Goal: Task Accomplishment & Management: Use online tool/utility

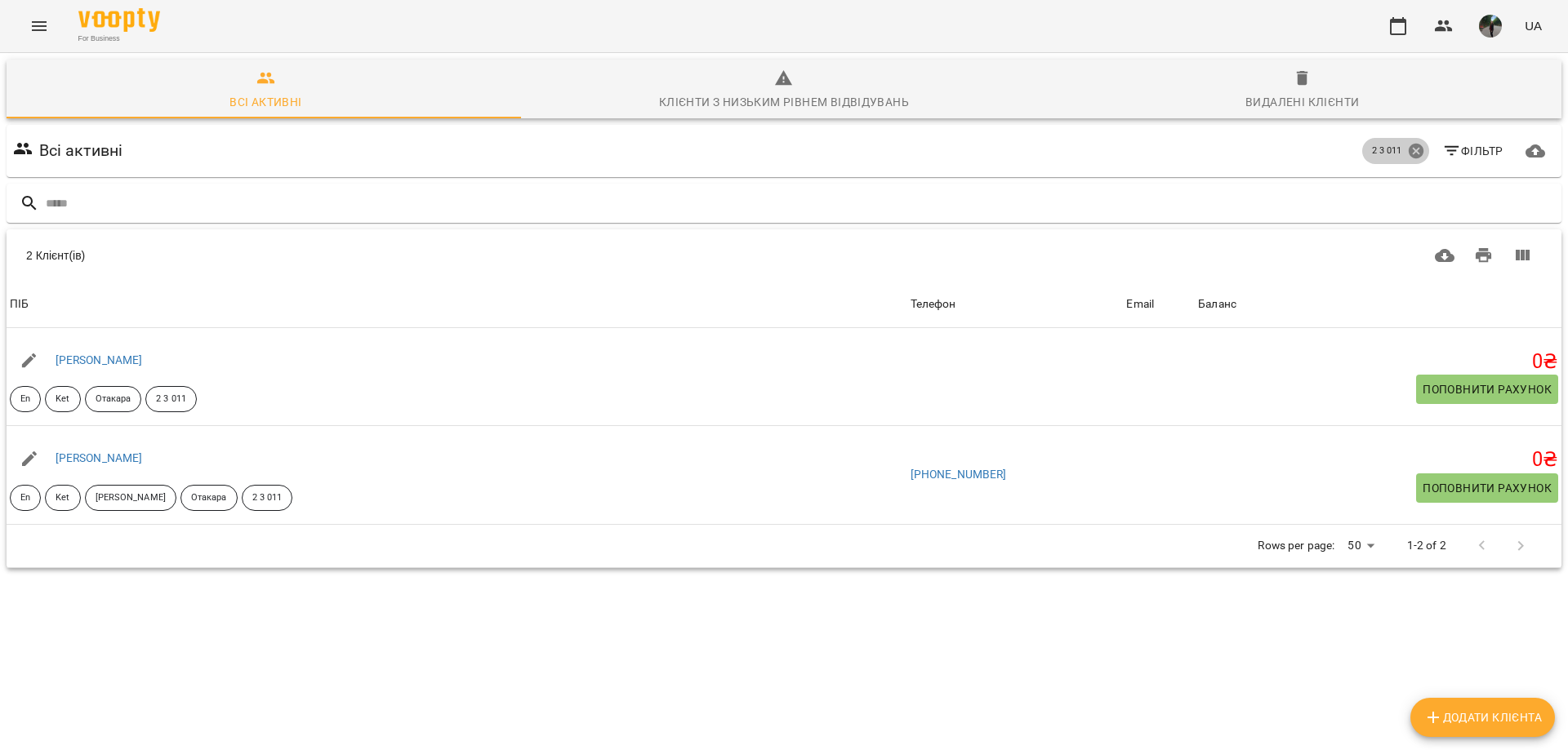
click at [1407, 150] on icon at bounding box center [1416, 151] width 18 height 18
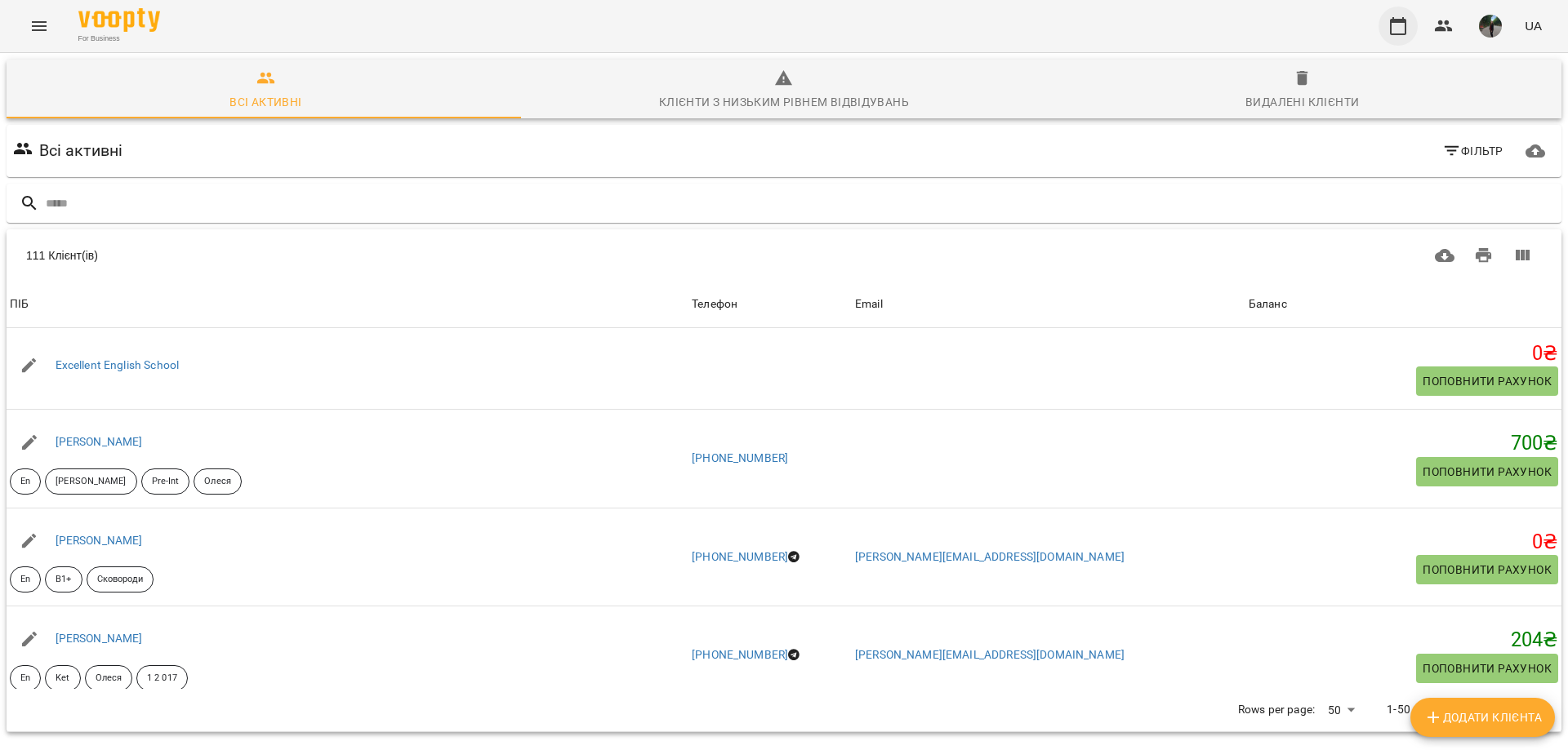
click at [1385, 34] on button "button" at bounding box center [1398, 26] width 39 height 39
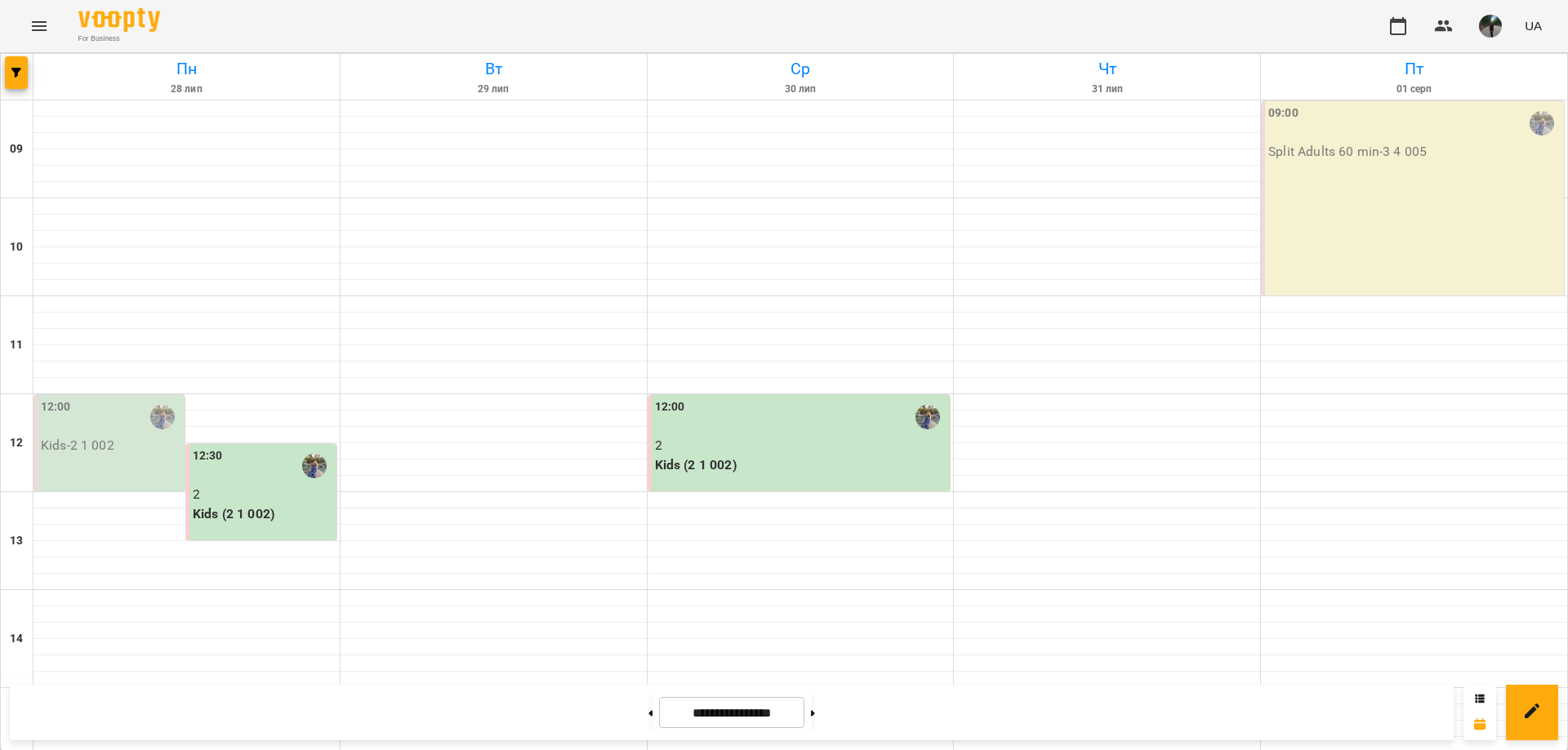
scroll to position [599, 0]
click at [710, 716] on input "**********" at bounding box center [731, 712] width 145 height 31
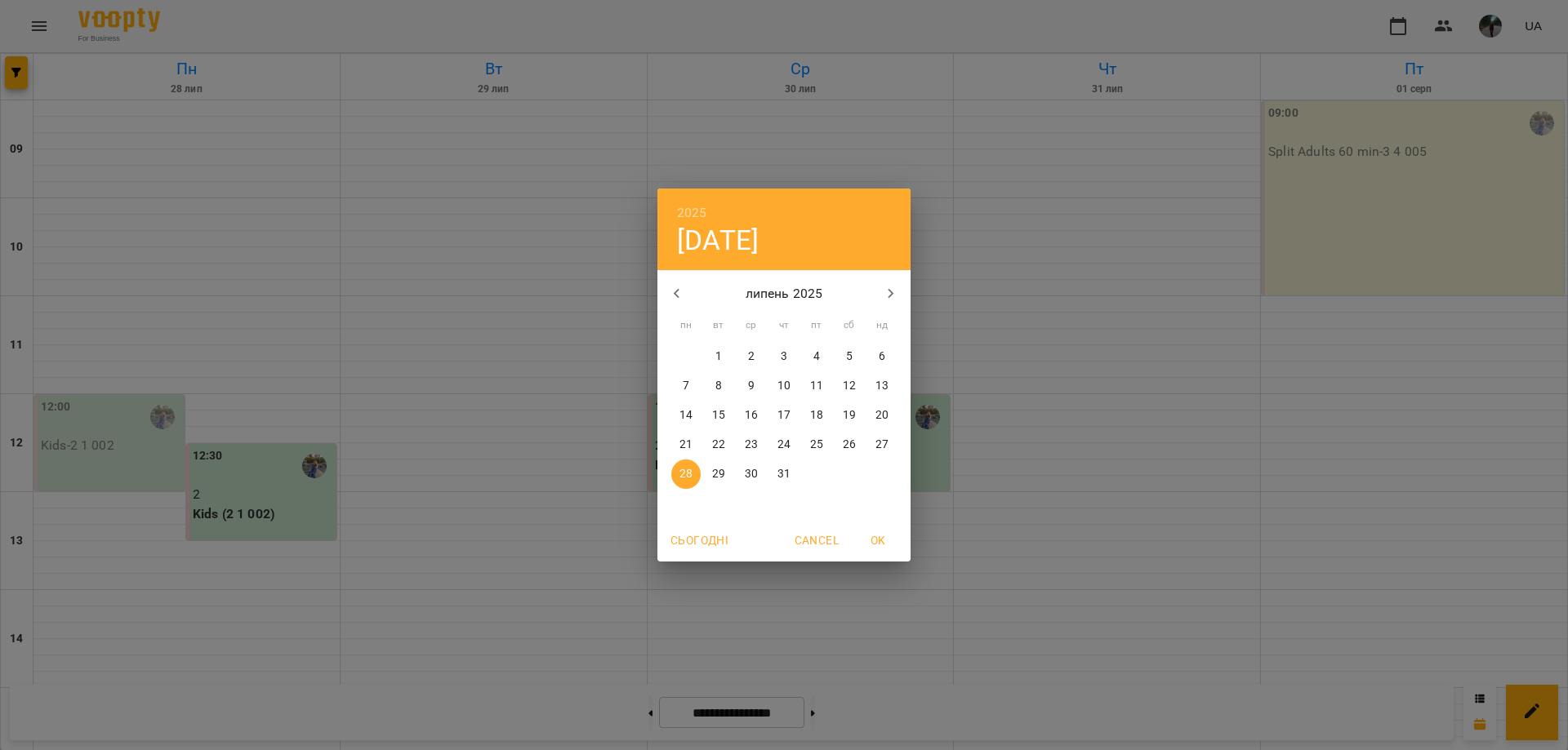
click at [683, 536] on span "Сьогодні" at bounding box center [699, 541] width 58 height 20
click at [891, 548] on span "OK" at bounding box center [878, 541] width 39 height 20
type input "**********"
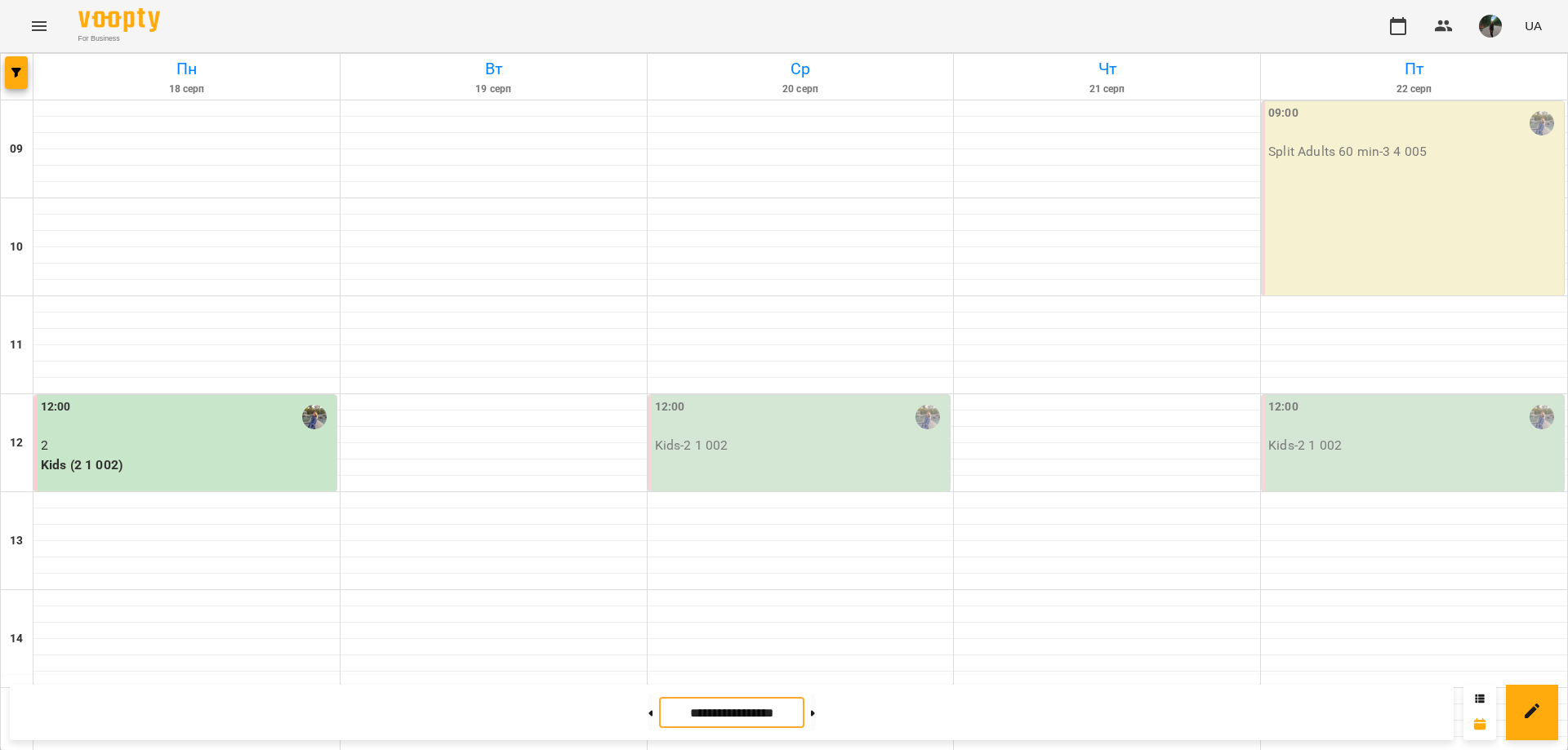
scroll to position [0, 0]
click at [723, 423] on div "12:00" at bounding box center [802, 417] width 293 height 38
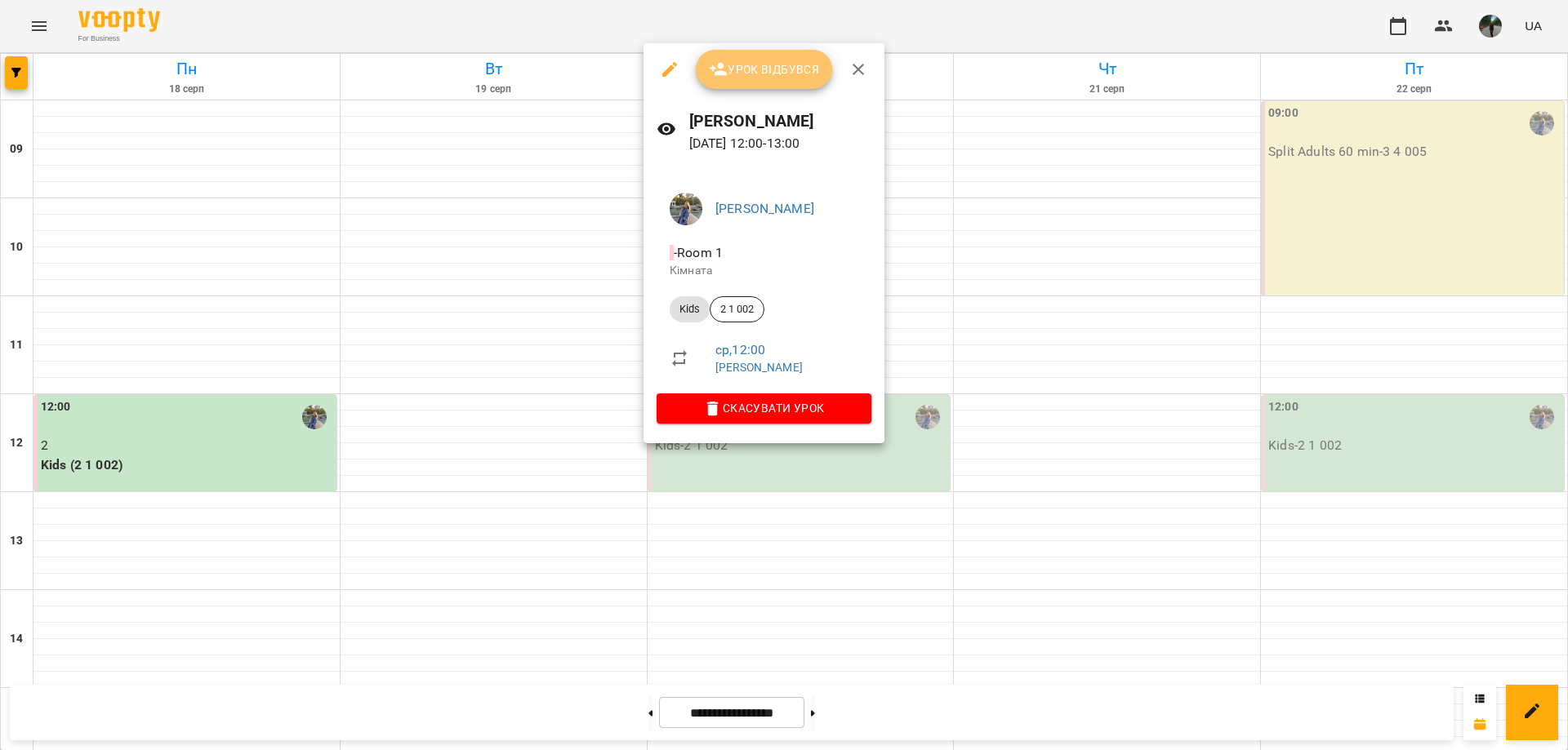
click at [721, 67] on icon "button" at bounding box center [719, 69] width 18 height 13
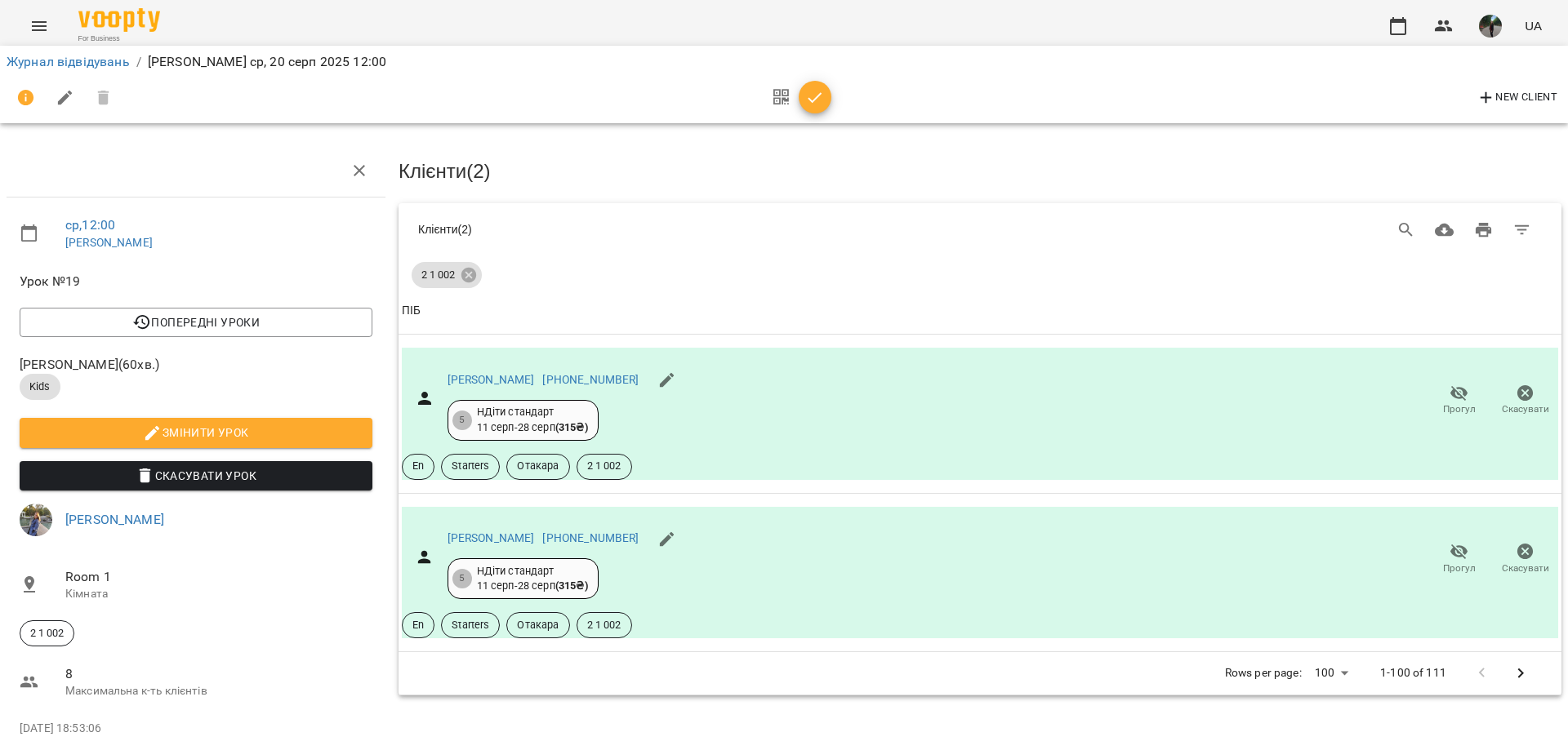
click at [816, 108] on button "button" at bounding box center [815, 97] width 32 height 32
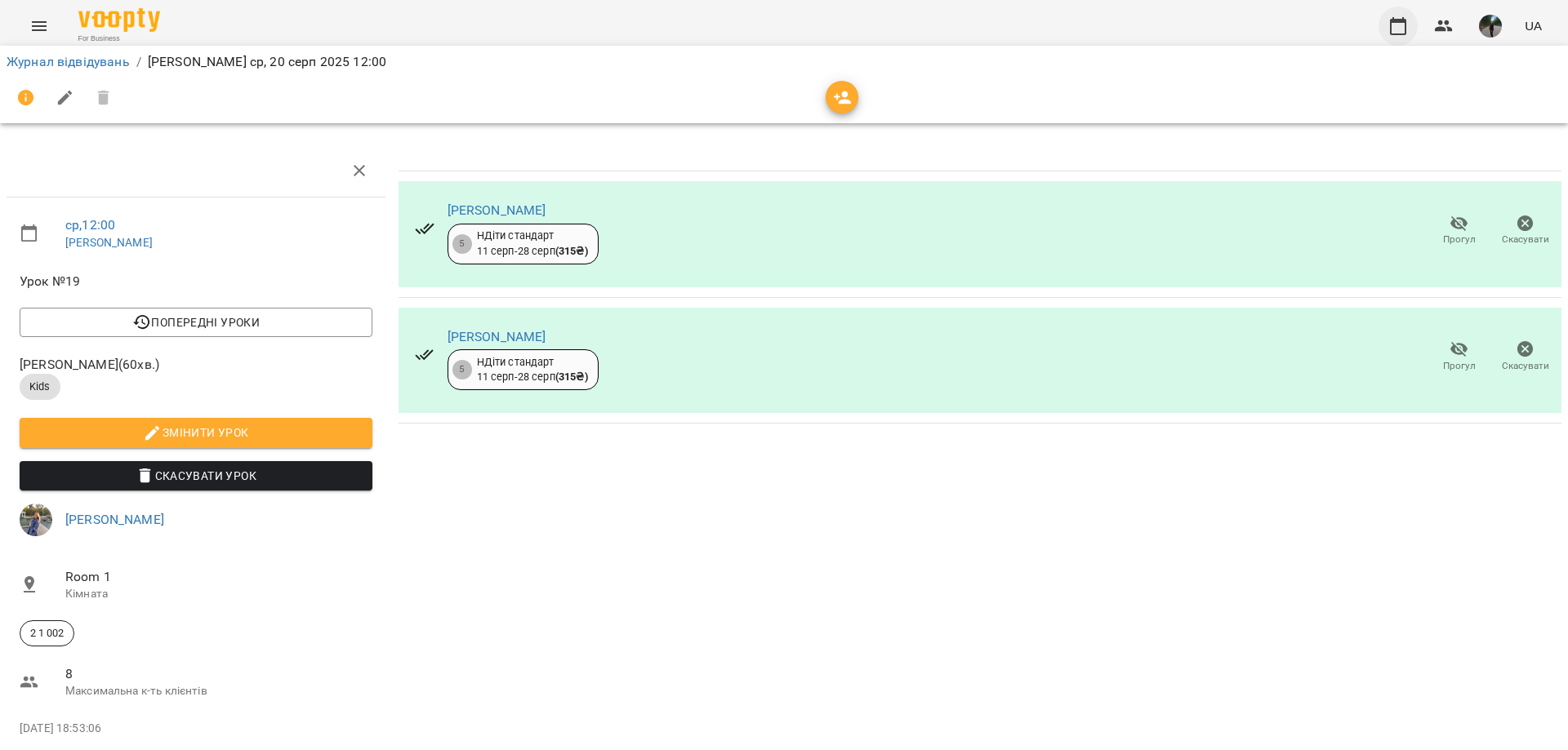
click at [1401, 40] on button "button" at bounding box center [1398, 26] width 39 height 39
